Goal: Information Seeking & Learning: Find specific fact

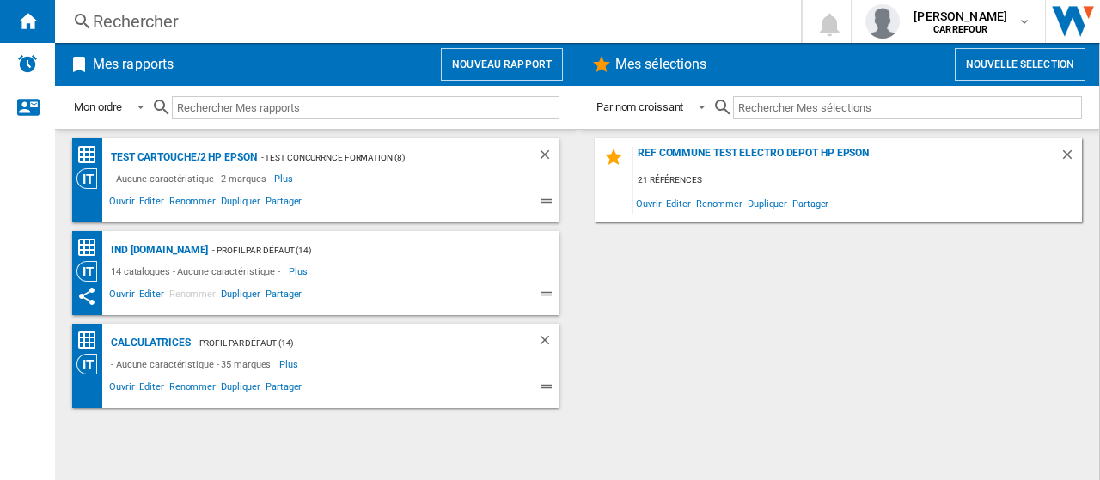
click at [198, 20] on div "Rechercher" at bounding box center [424, 21] width 663 height 24
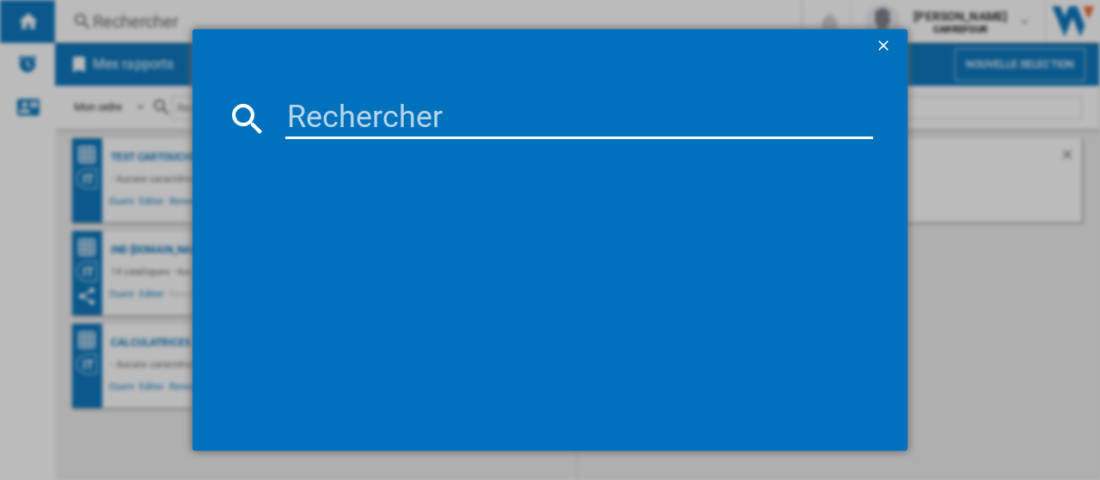
click at [428, 112] on input at bounding box center [579, 118] width 588 height 41
paste input "3045386351640"
type input "3045386351640"
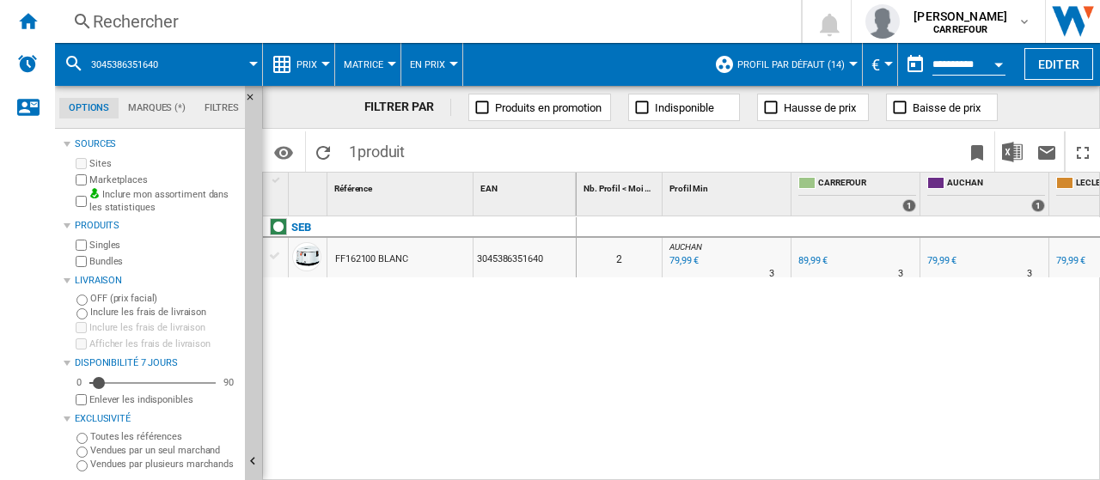
click at [942, 264] on div "79,99 €" at bounding box center [941, 260] width 29 height 11
click at [1078, 259] on div "79,99 €" at bounding box center [1070, 260] width 29 height 11
click at [266, 11] on div "Rechercher" at bounding box center [424, 21] width 663 height 24
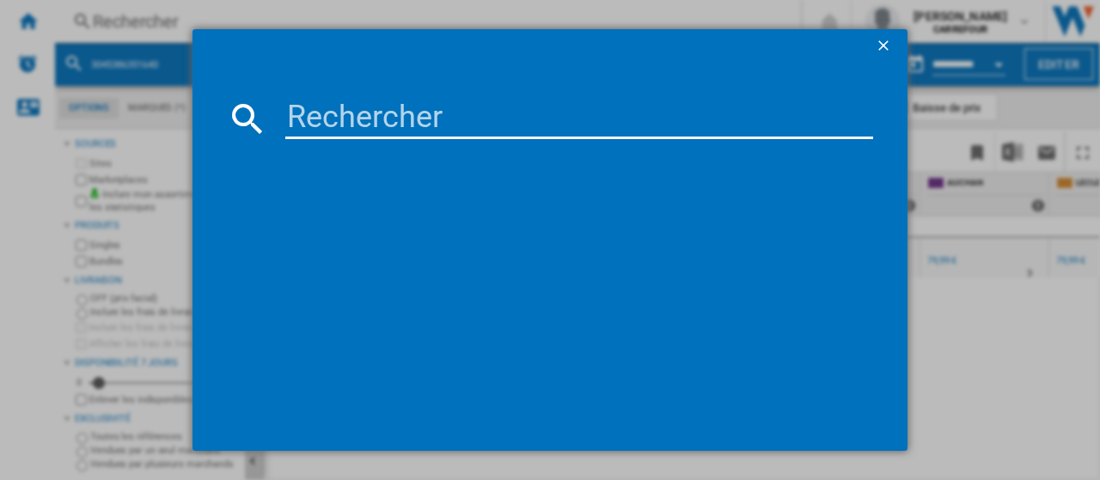
type input "3045387294168"
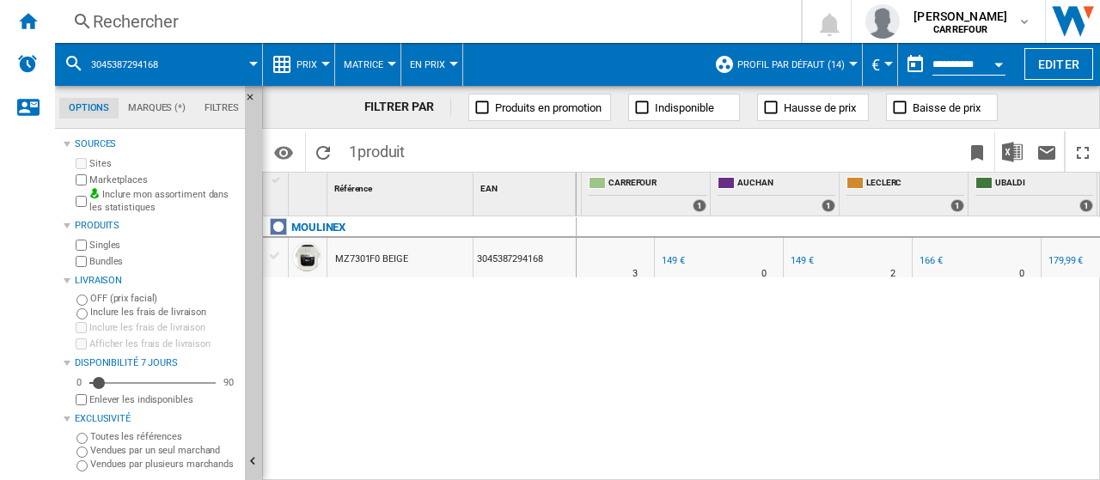
scroll to position [0, 266]
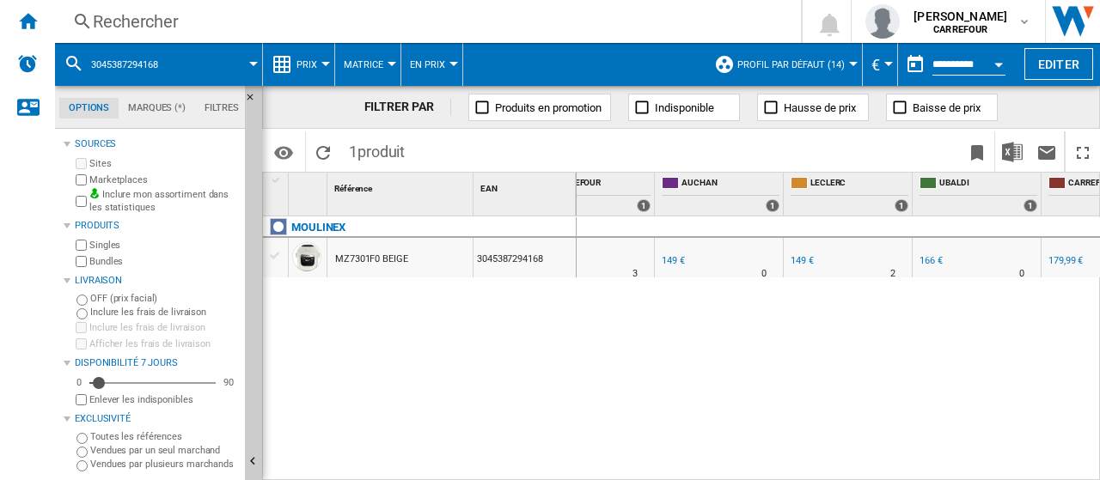
click at [681, 262] on div "149 €" at bounding box center [673, 260] width 23 height 11
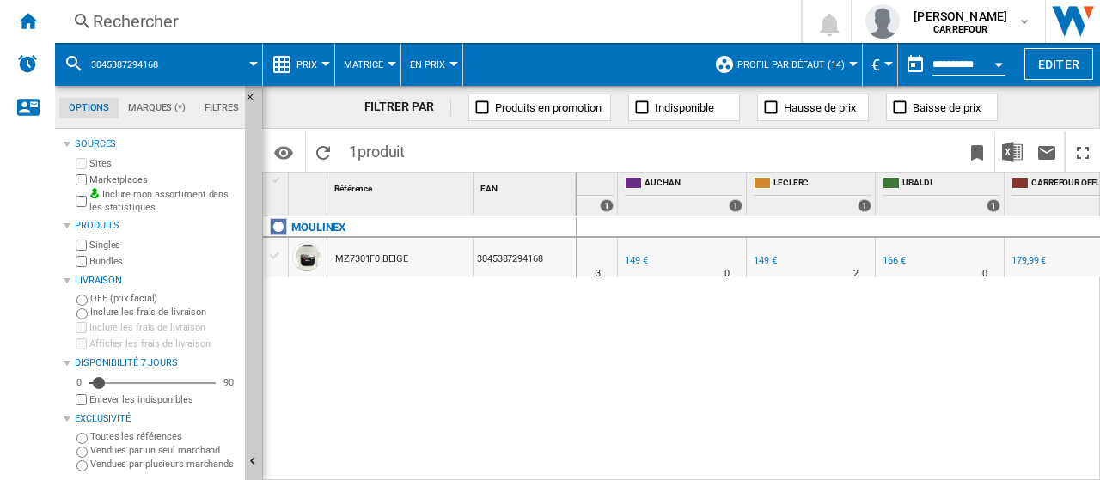
scroll to position [0, 301]
click at [767, 263] on div "149 €" at bounding box center [766, 260] width 23 height 11
